Goal: Navigation & Orientation: Find specific page/section

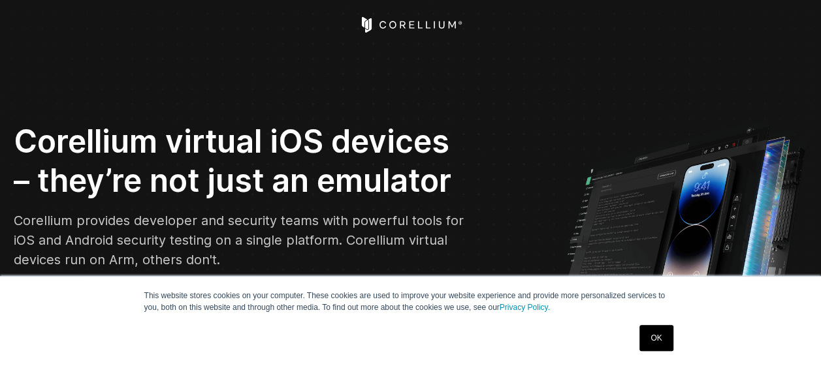
click at [444, 25] on icon "Corellium Home" at bounding box center [411, 25] width 104 height 16
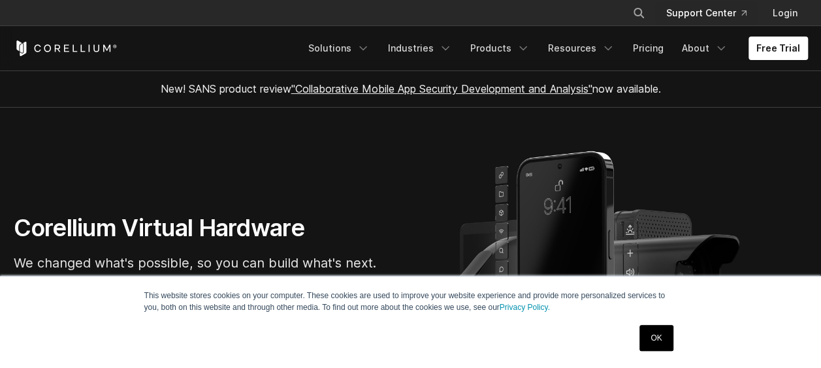
click at [720, 14] on link "Support Center" at bounding box center [706, 13] width 101 height 24
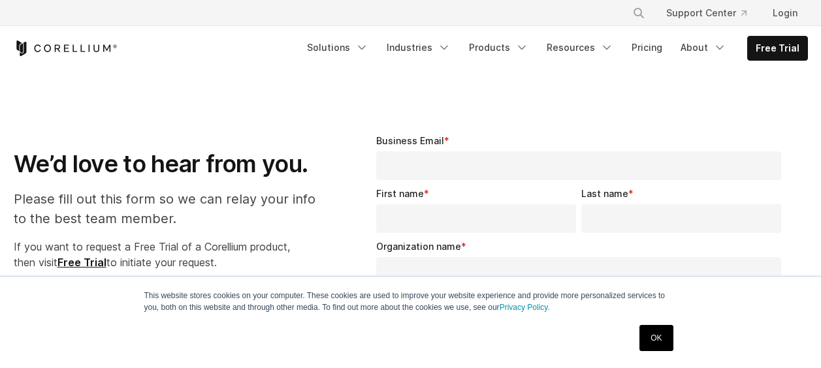
select select "**"
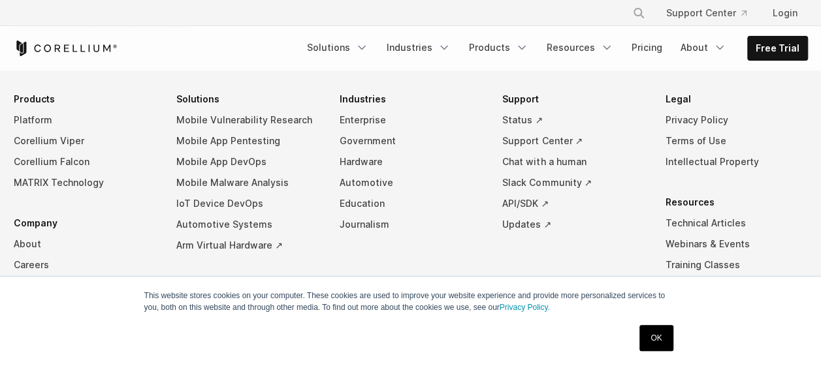
scroll to position [1045, 0]
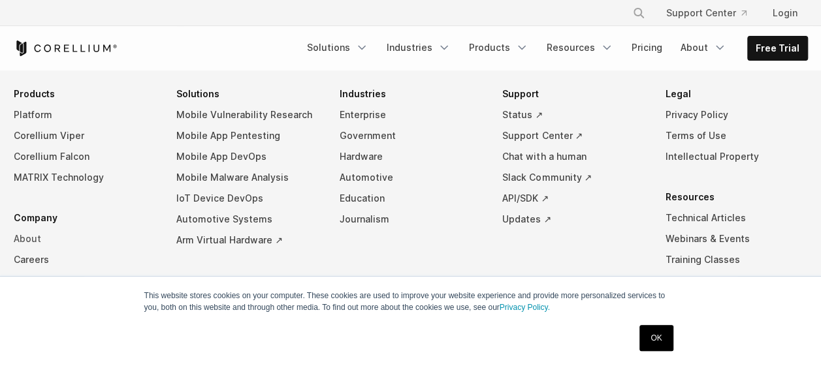
click at [31, 238] on link "About" at bounding box center [85, 239] width 142 height 21
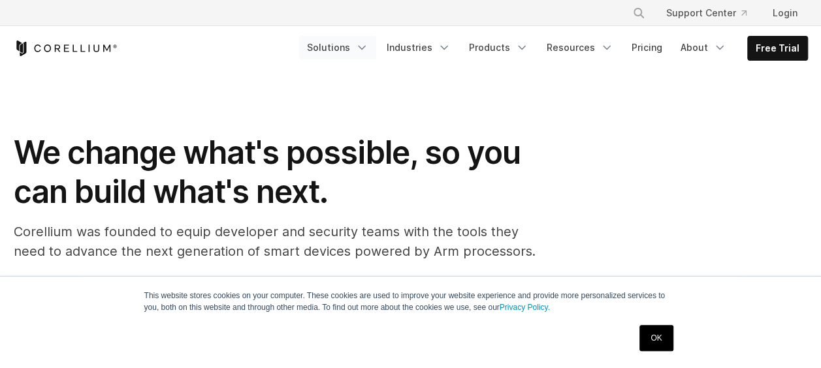
click at [357, 45] on link "Solutions" at bounding box center [337, 48] width 77 height 24
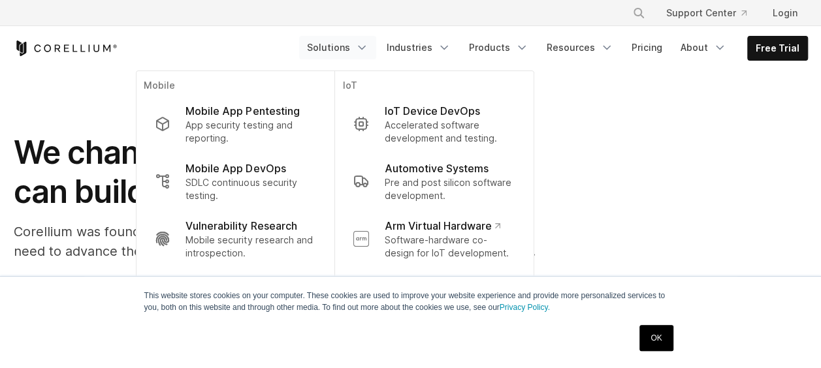
click at [716, 153] on div "We change what's possible, so you can build what's next. Corellium was founded …" at bounding box center [411, 202] width 820 height 138
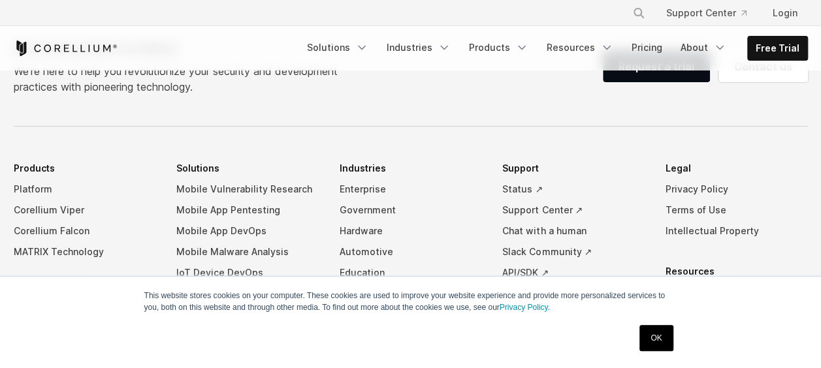
scroll to position [2155, 0]
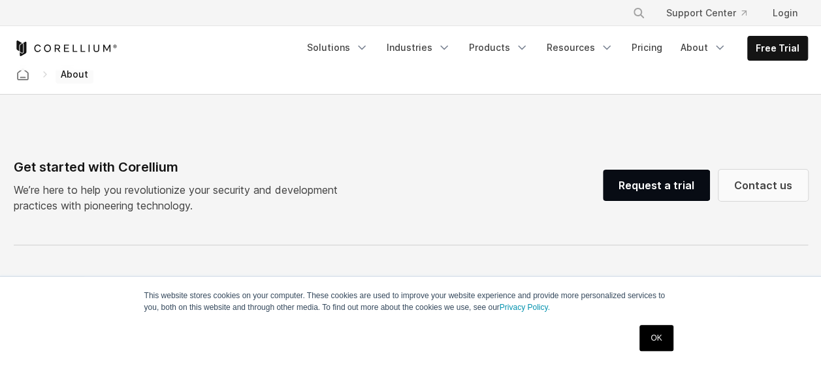
click at [784, 170] on link "Contact us" at bounding box center [762, 185] width 89 height 31
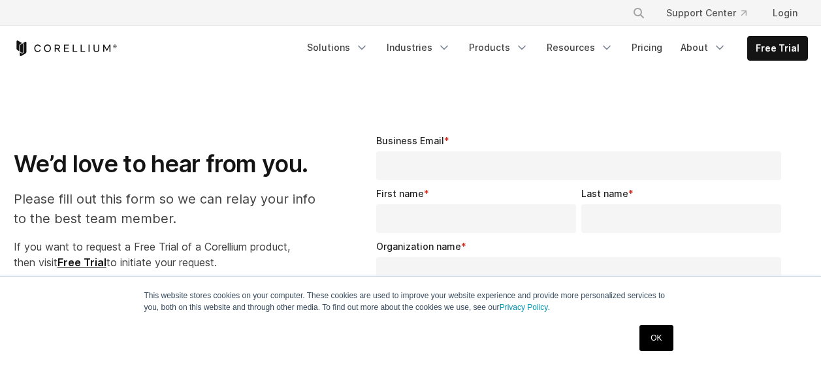
select select "**"
click at [696, 52] on link "About" at bounding box center [703, 48] width 61 height 24
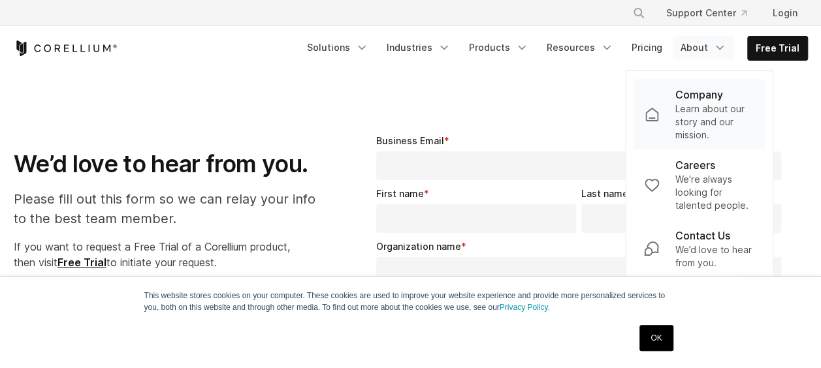
click at [692, 115] on p "Learn about our story and our mission." at bounding box center [715, 122] width 80 height 39
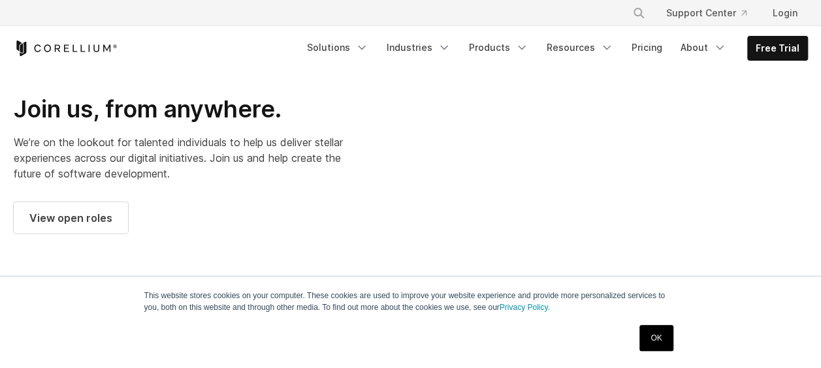
scroll to position [1828, 0]
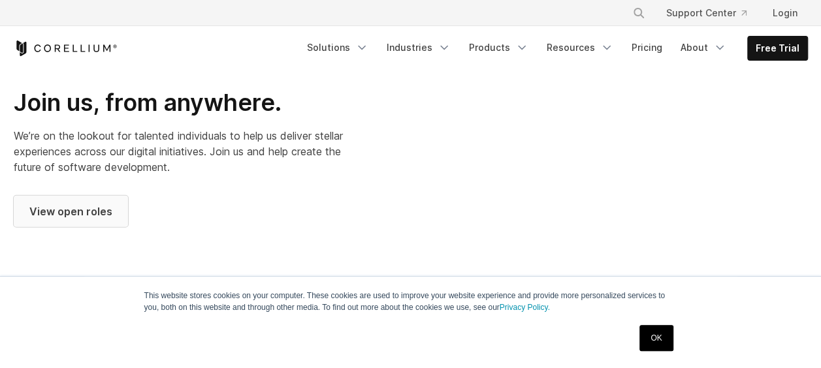
click at [101, 211] on link "View open roles" at bounding box center [71, 211] width 114 height 31
